Goal: Navigation & Orientation: Find specific page/section

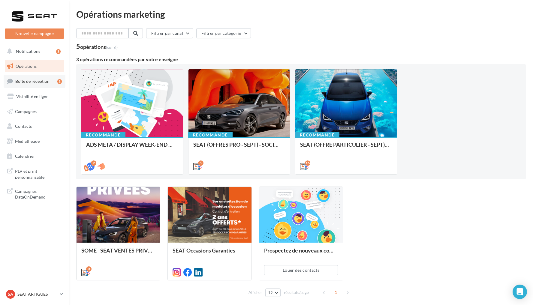
click at [41, 76] on link "Boîte de réception 3" at bounding box center [35, 81] width 62 height 13
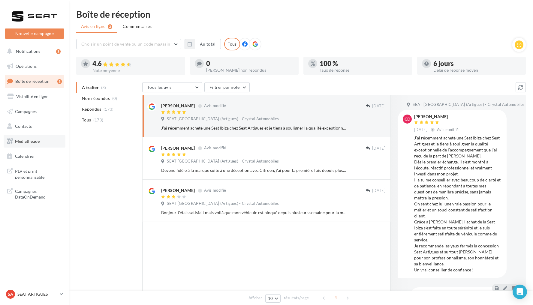
click at [43, 139] on link "Médiathèque" at bounding box center [35, 141] width 62 height 13
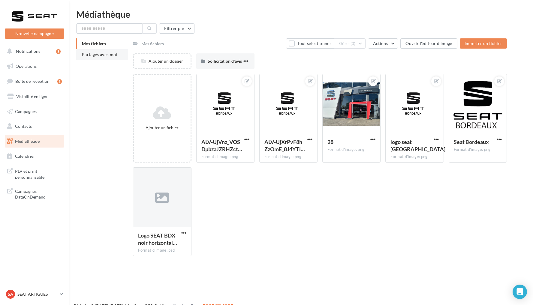
click at [111, 53] on span "Partagés avec moi" at bounding box center [99, 54] width 35 height 5
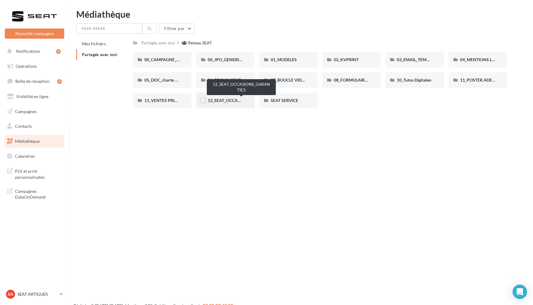
click at [229, 100] on span "12_SEAT_OCCASIONS_GARANTIES" at bounding box center [241, 100] width 68 height 5
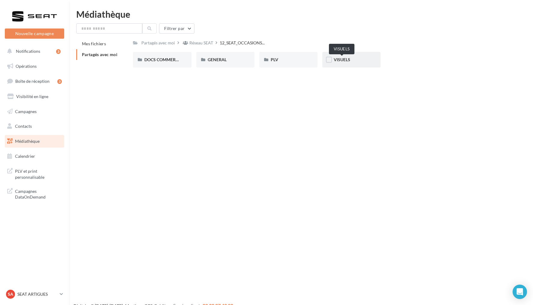
click at [347, 60] on span "VISUELS" at bounding box center [341, 59] width 16 height 5
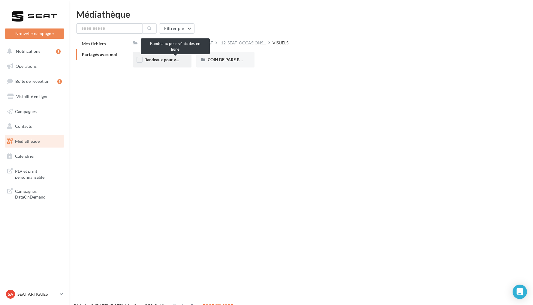
click at [166, 60] on span "Bandeaux pour véhicules en ligne" at bounding box center [175, 59] width 62 height 5
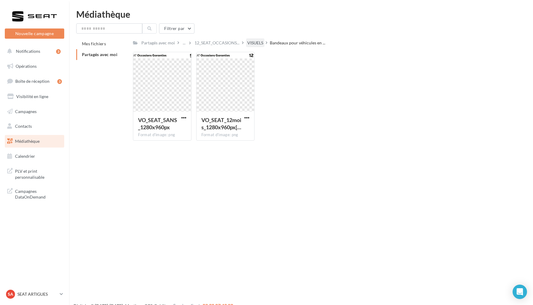
click at [257, 42] on div "VISUELS" at bounding box center [255, 43] width 16 height 6
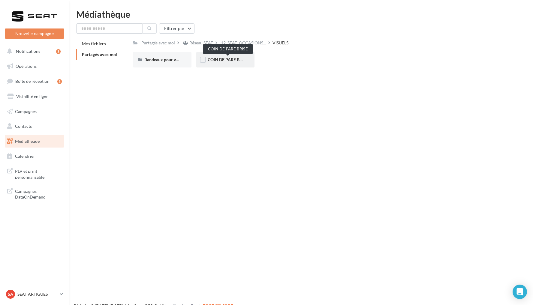
click at [232, 58] on span "COIN DE PARE BRISE" at bounding box center [227, 59] width 40 height 5
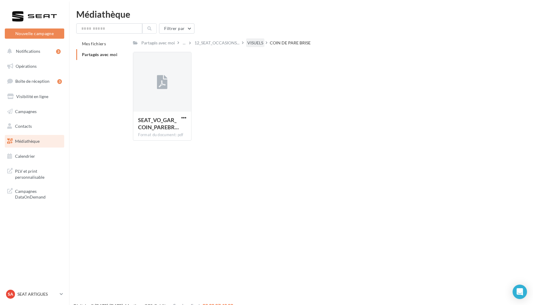
click at [258, 41] on div "VISUELS" at bounding box center [255, 43] width 16 height 6
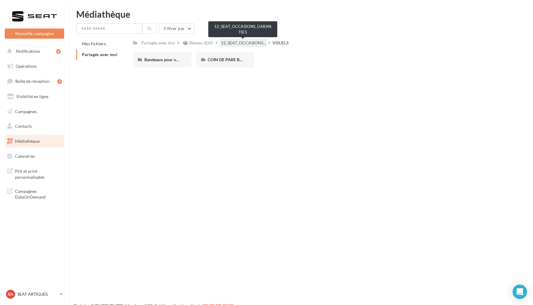
click at [249, 42] on span "12_SEAT_OCCASIONS..." at bounding box center [243, 43] width 45 height 6
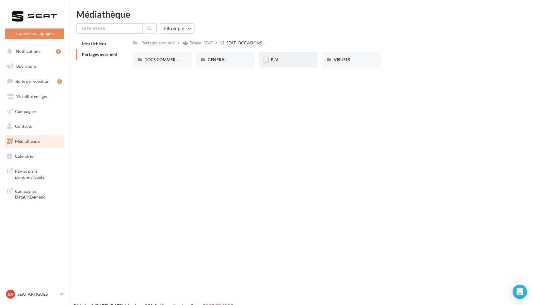
click at [284, 62] on div "PLV" at bounding box center [287, 60] width 35 height 6
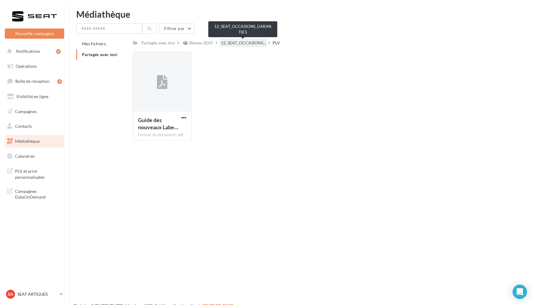
click at [243, 42] on span "12_SEAT_OCCASIONS..." at bounding box center [243, 43] width 45 height 6
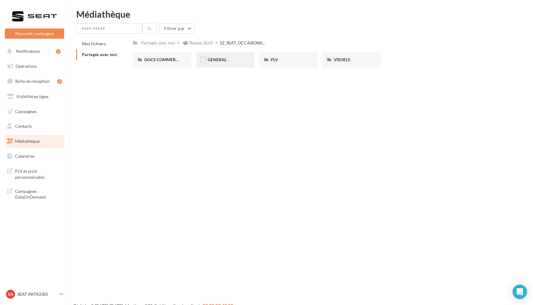
click at [229, 58] on div "GENERAL" at bounding box center [224, 60] width 35 height 6
click at [354, 59] on span "Sélection de votre partenaire" at bounding box center [360, 59] width 54 height 5
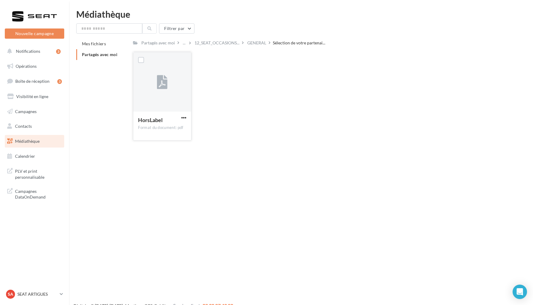
click at [160, 121] on span "HorsLabel" at bounding box center [150, 120] width 25 height 7
click at [30, 291] on p "SEAT ARTIGUES" at bounding box center [37, 294] width 40 height 6
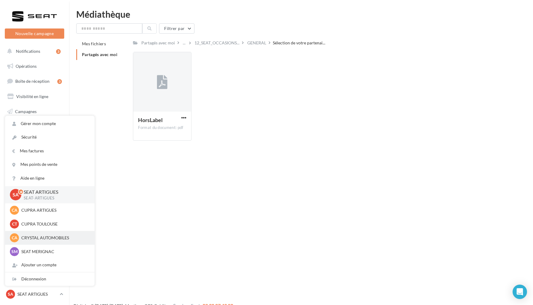
scroll to position [33, 0]
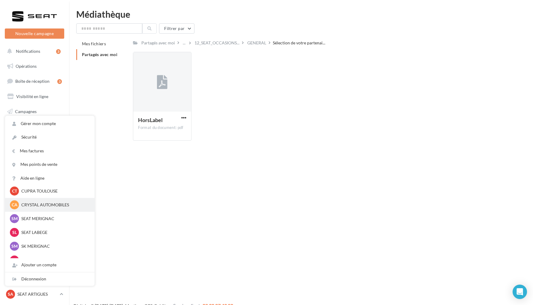
click at [53, 204] on p "CRYSTAL AUTOMOBILES" at bounding box center [54, 205] width 66 height 6
